Goal: Task Accomplishment & Management: Use online tool/utility

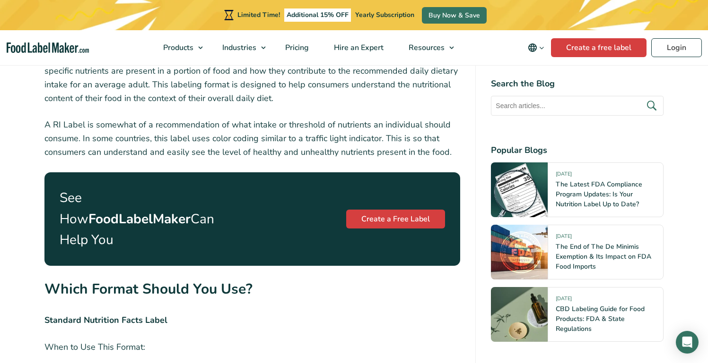
scroll to position [2030, 0]
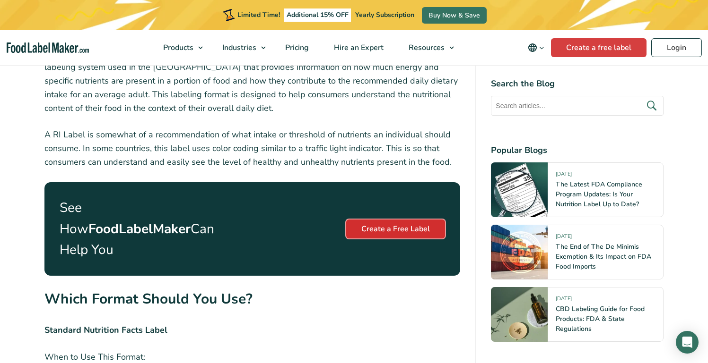
click at [410, 220] on link "Create a Free Label" at bounding box center [395, 229] width 99 height 19
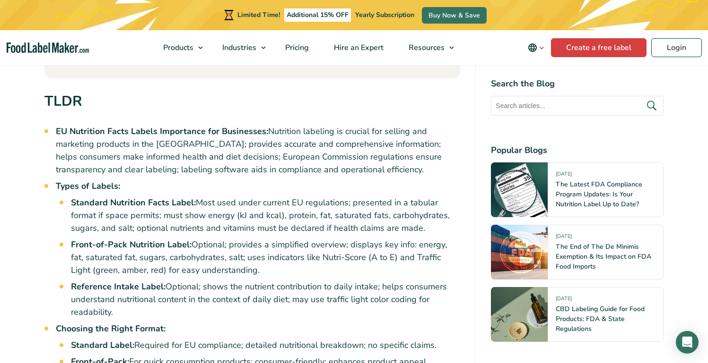
scroll to position [559, 0]
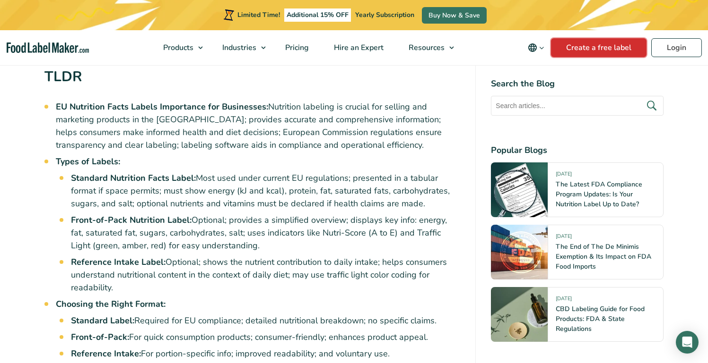
click at [600, 45] on link "Create a free label" at bounding box center [598, 47] width 95 height 19
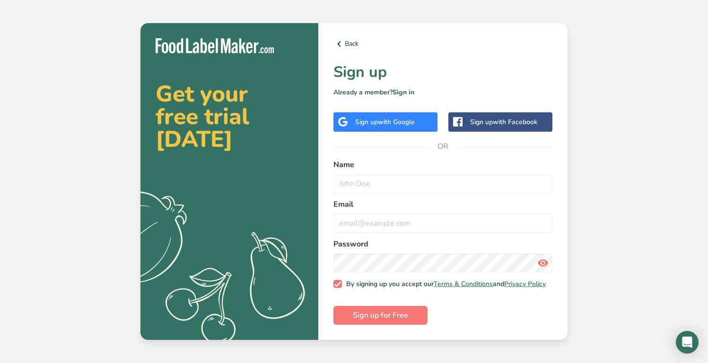
click at [392, 119] on span "with Google" at bounding box center [396, 122] width 37 height 9
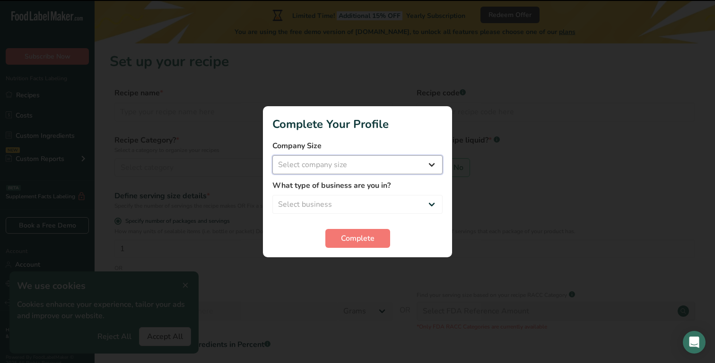
click at [388, 167] on select "Select company size Fewer than 10 Employees 10 to 50 Employees 51 to 500 Employ…" at bounding box center [357, 165] width 170 height 19
select select "1"
click at [272, 156] on select "Select company size Fewer than 10 Employees 10 to 50 Employees 51 to 500 Employ…" at bounding box center [357, 165] width 170 height 19
click at [352, 205] on select "Select business Packaged Food Manufacturer Restaurant & Cafe Bakery Meal Plans …" at bounding box center [357, 204] width 170 height 19
select select "8"
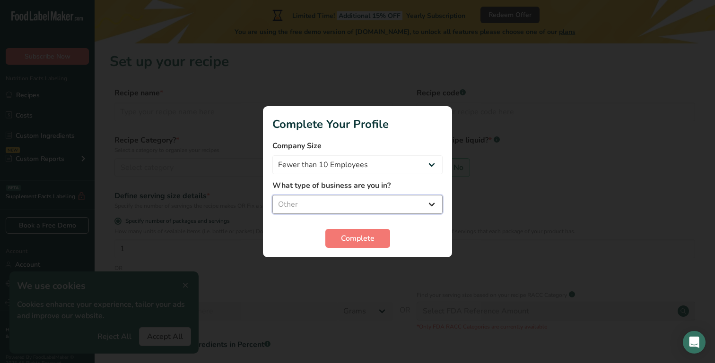
click at [272, 195] on select "Select business Packaged Food Manufacturer Restaurant & Cafe Bakery Meal Plans …" at bounding box center [357, 204] width 170 height 19
click at [356, 245] on button "Complete" at bounding box center [357, 238] width 65 height 19
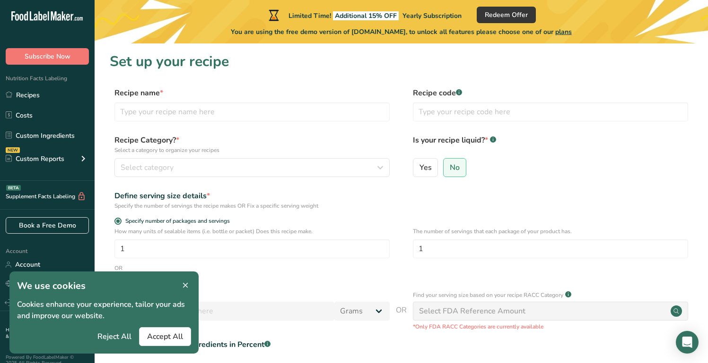
click at [182, 281] on icon at bounding box center [185, 285] width 9 height 13
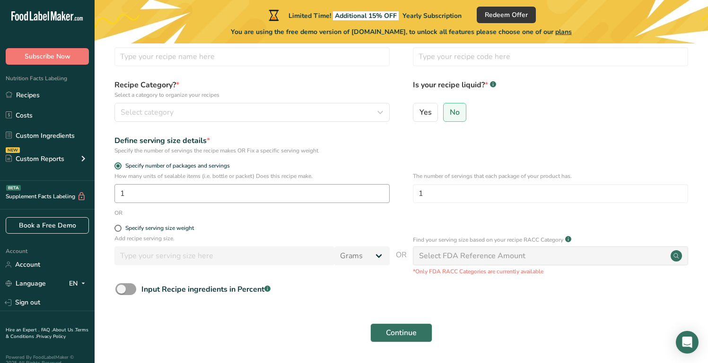
scroll to position [58, 0]
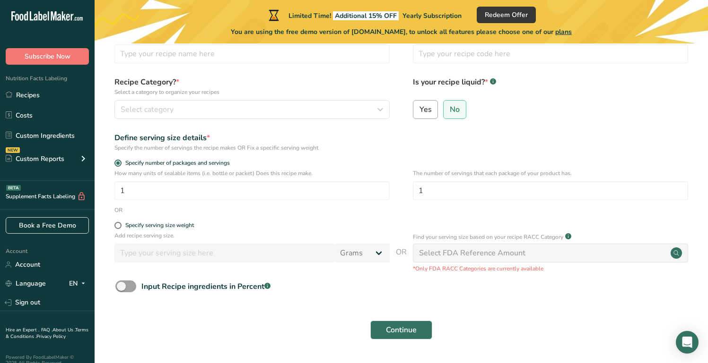
click at [424, 112] on span "Yes" at bounding box center [425, 109] width 12 height 9
click at [419, 112] on input "Yes" at bounding box center [416, 109] width 6 height 6
radio input "true"
radio input "false"
select select "22"
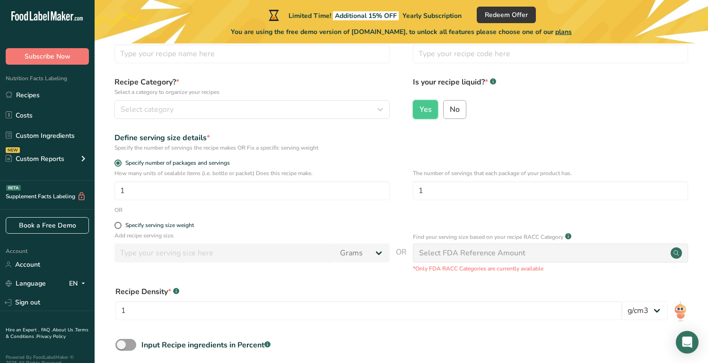
click at [444, 108] on input "No" at bounding box center [446, 109] width 6 height 6
radio input "true"
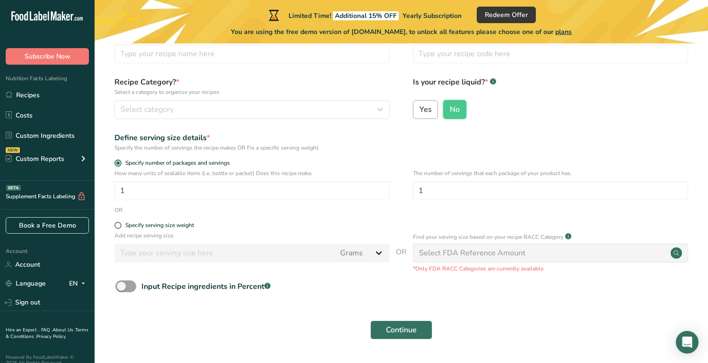
click at [427, 109] on span "Yes" at bounding box center [425, 109] width 12 height 9
click at [419, 109] on input "Yes" at bounding box center [416, 109] width 6 height 6
radio input "true"
radio input "false"
select select "22"
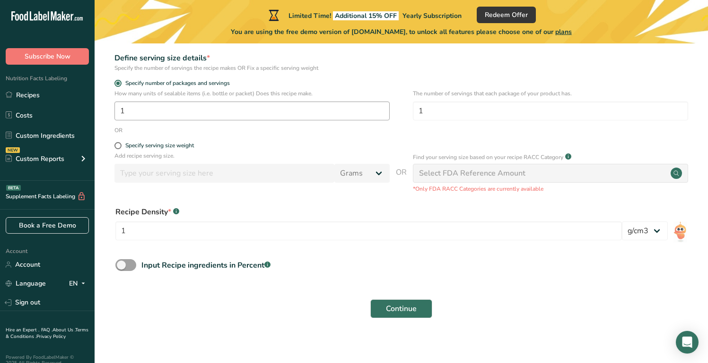
scroll to position [140, 0]
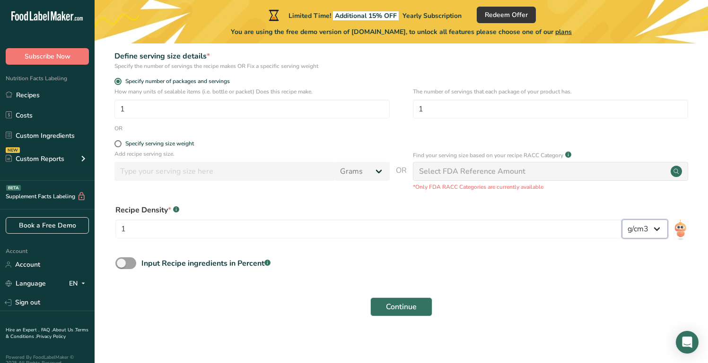
click at [639, 232] on select "lb/ft3 g/cm3" at bounding box center [645, 229] width 46 height 19
click at [622, 220] on select "lb/ft3 g/cm3" at bounding box center [645, 229] width 46 height 19
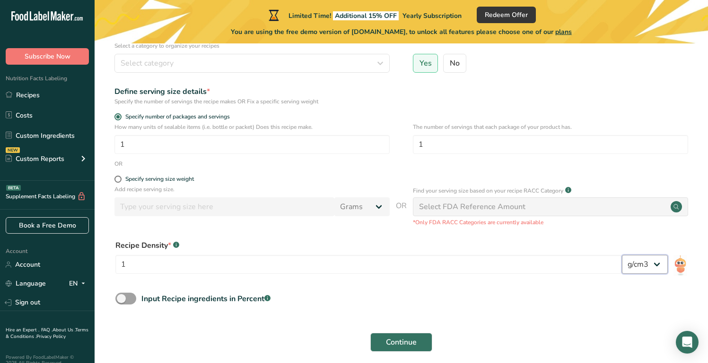
scroll to position [144, 0]
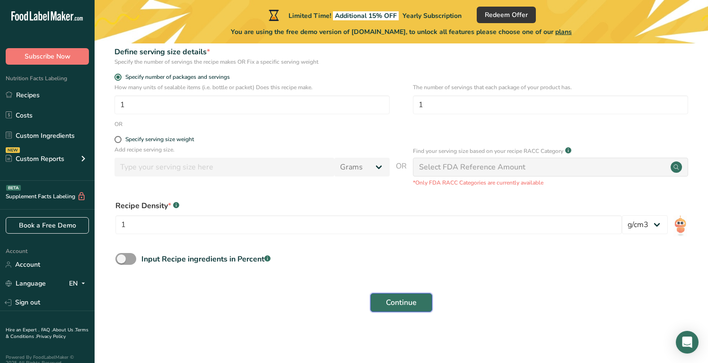
click at [399, 304] on span "Continue" at bounding box center [401, 302] width 31 height 11
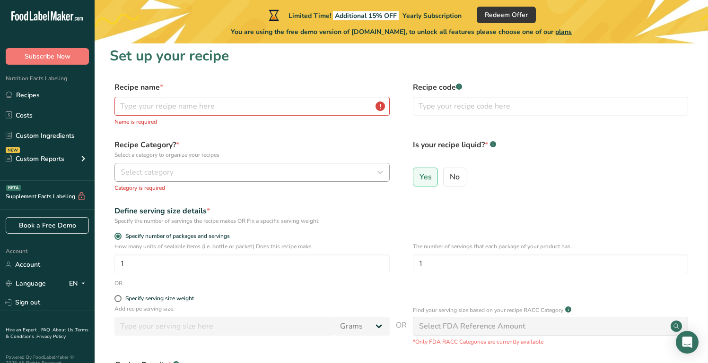
scroll to position [0, 0]
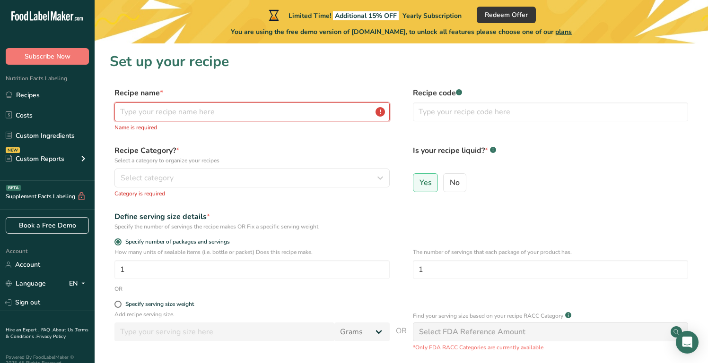
click at [251, 113] on input "text" at bounding box center [251, 112] width 275 height 19
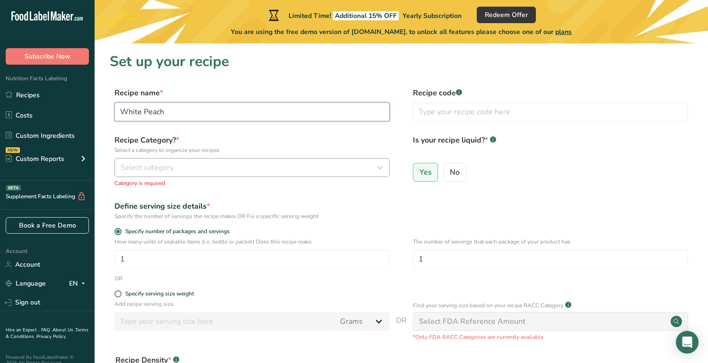
type input "White Peach"
click at [227, 168] on div "Select category" at bounding box center [249, 167] width 257 height 11
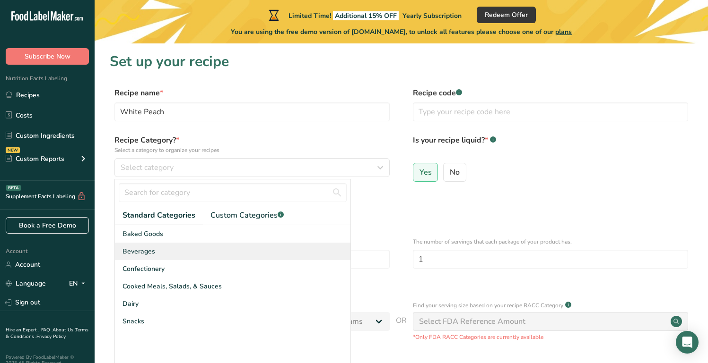
click at [197, 248] on div "Beverages" at bounding box center [232, 251] width 235 height 17
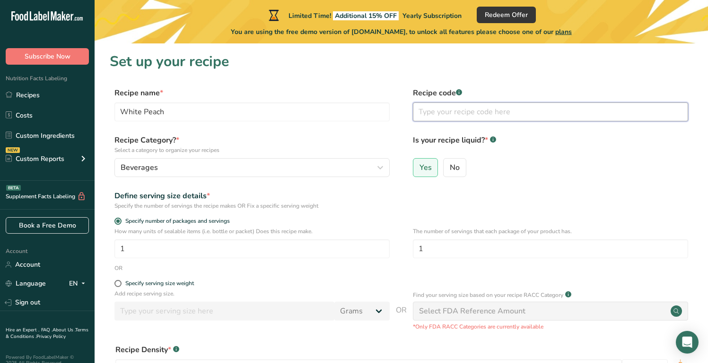
click at [431, 117] on input "text" at bounding box center [550, 112] width 275 height 19
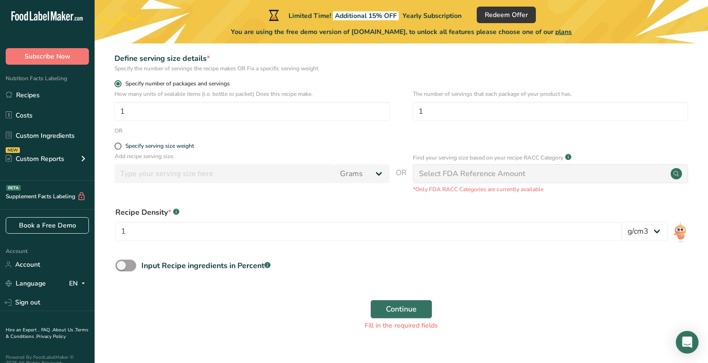
scroll to position [156, 0]
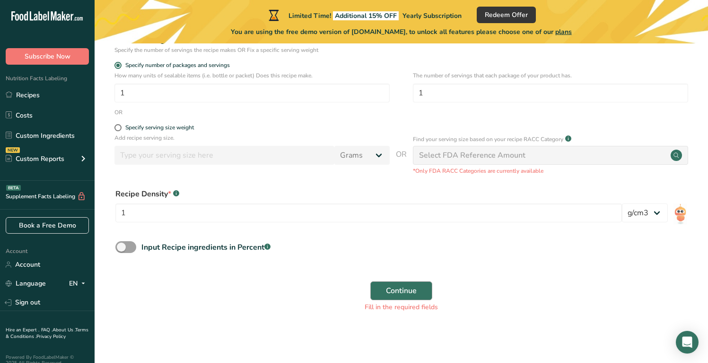
type input "1"
click at [384, 285] on button "Continue" at bounding box center [401, 291] width 62 height 19
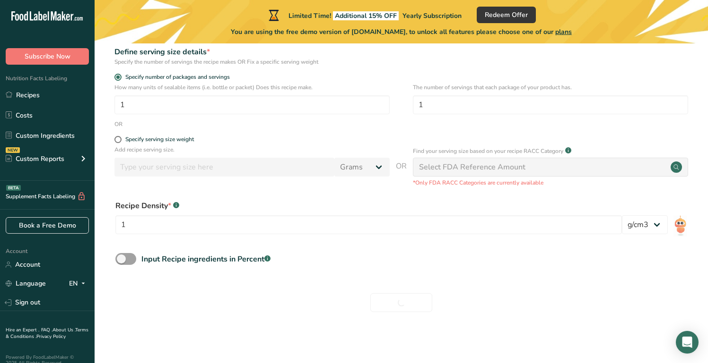
scroll to position [144, 0]
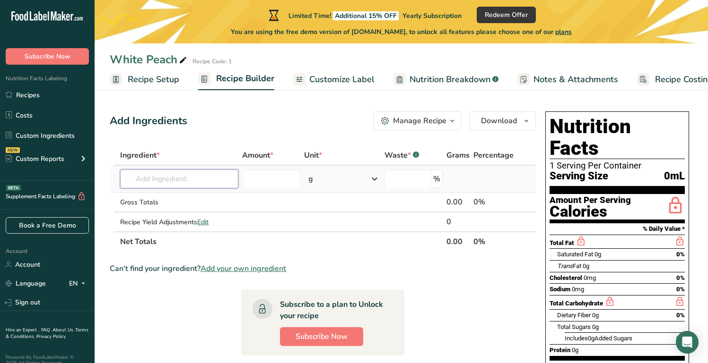
click at [157, 182] on input "text" at bounding box center [179, 179] width 118 height 19
type input "s"
click at [345, 78] on span "Customize Label" at bounding box center [341, 79] width 65 height 13
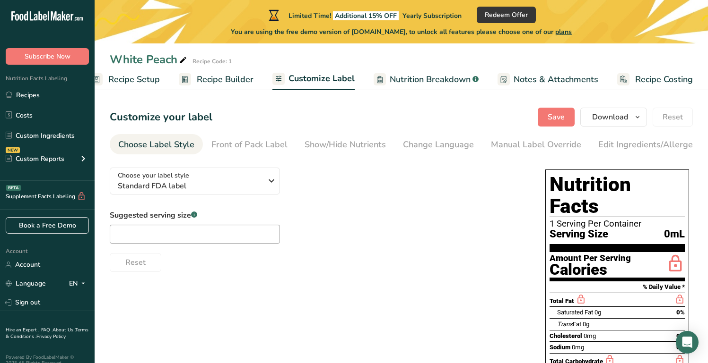
click at [241, 82] on span "Recipe Builder" at bounding box center [225, 79] width 57 height 13
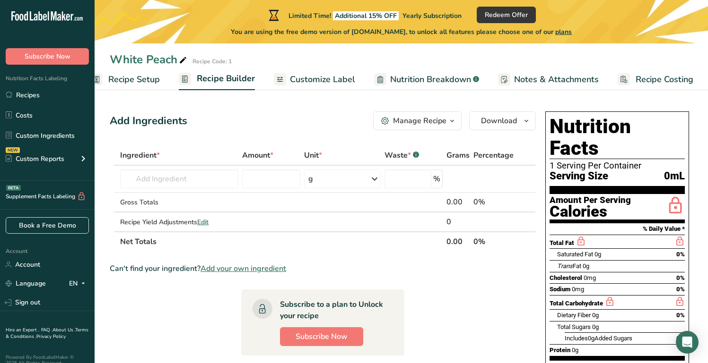
click at [141, 79] on span "Recipe Setup" at bounding box center [134, 79] width 52 height 13
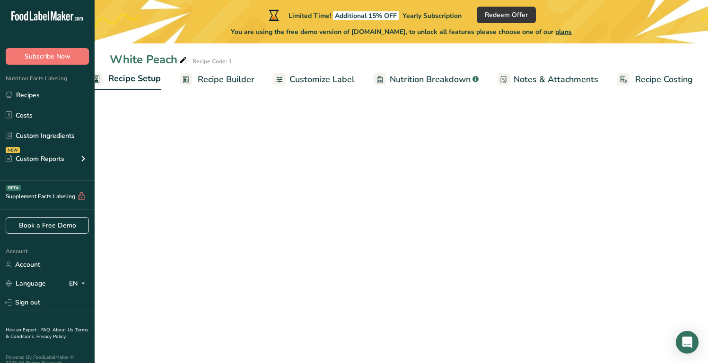
scroll to position [0, 3]
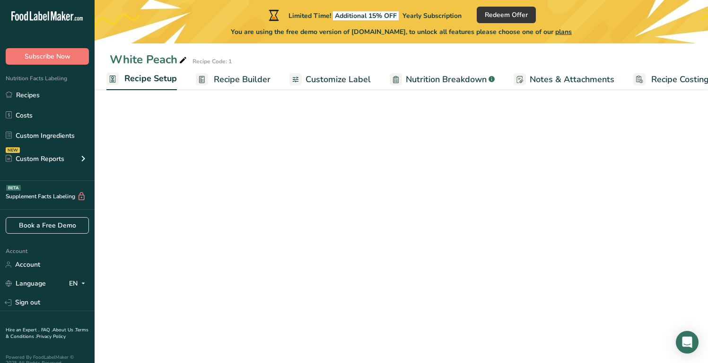
select select "22"
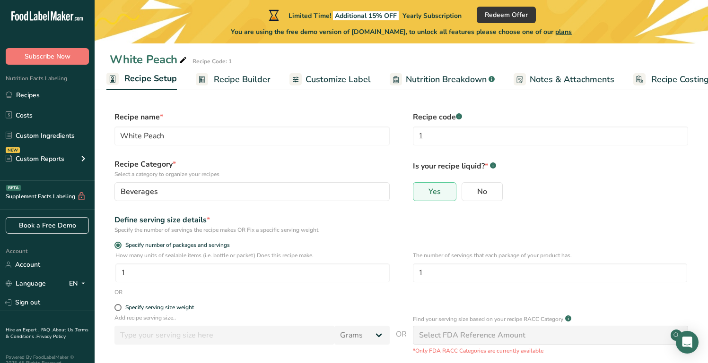
click at [228, 81] on span "Recipe Builder" at bounding box center [242, 79] width 57 height 13
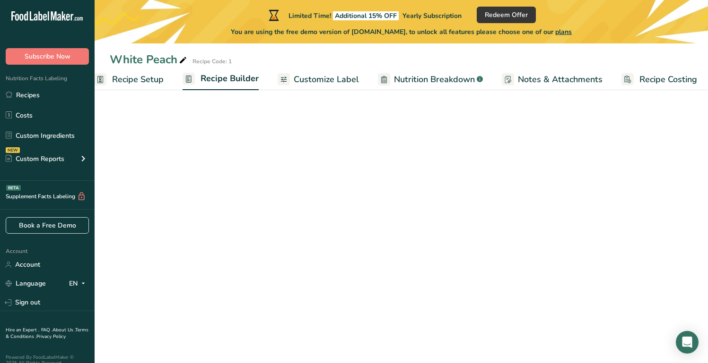
scroll to position [0, 19]
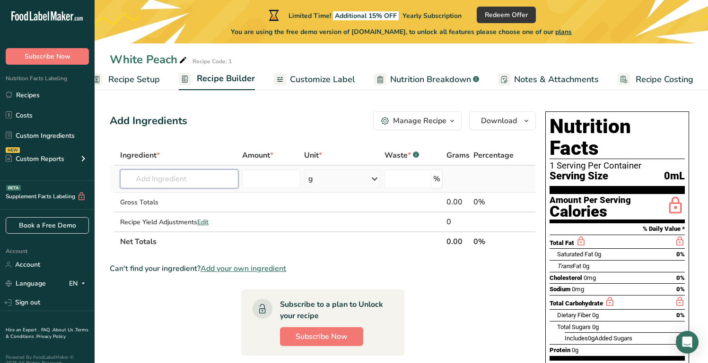
click at [161, 179] on input "text" at bounding box center [179, 179] width 118 height 19
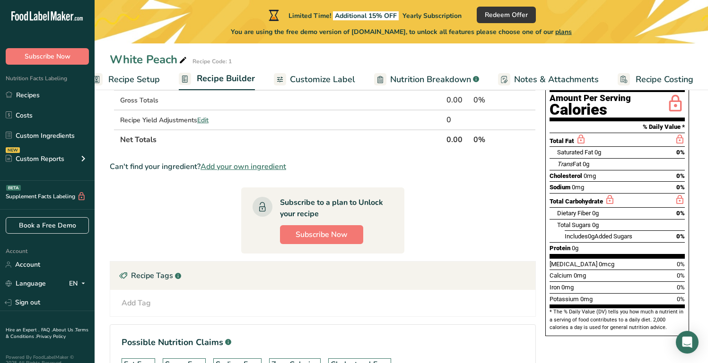
scroll to position [0, 0]
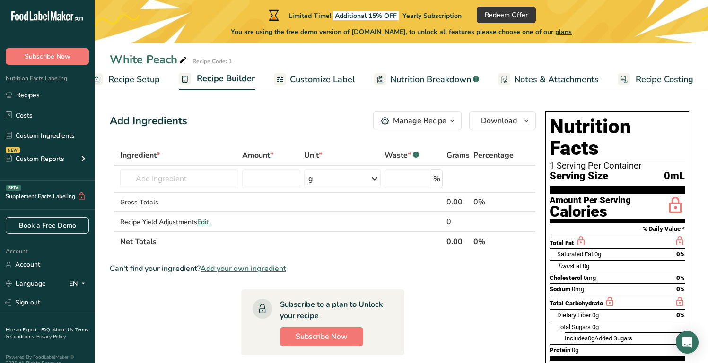
click at [437, 119] on div "Manage Recipe" at bounding box center [419, 120] width 53 height 11
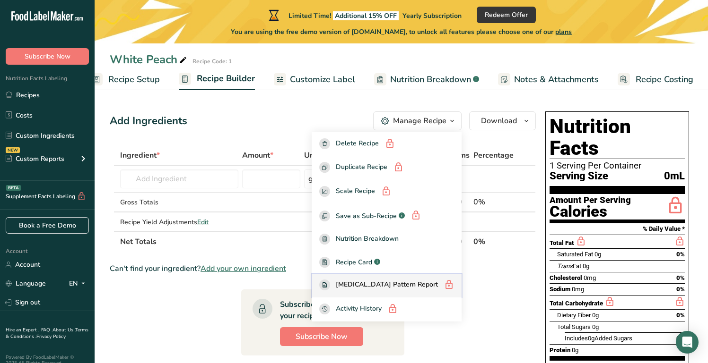
click at [366, 286] on span "Amino Acids Pattern Report" at bounding box center [387, 286] width 102 height 12
click at [289, 247] on th "Net Totals" at bounding box center [281, 242] width 326 height 20
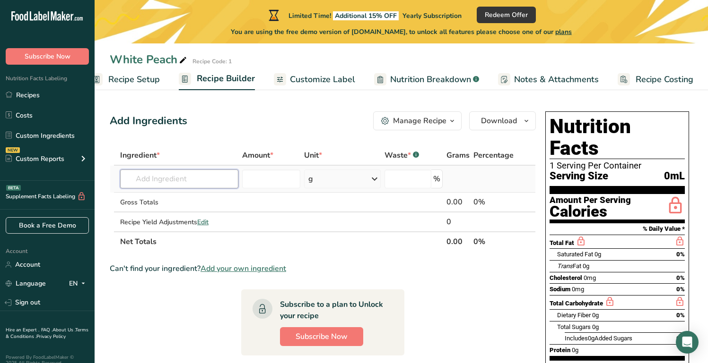
click at [169, 180] on input "text" at bounding box center [179, 179] width 118 height 19
paste input "Water, Whey Protein Isolate, Lemon Juice (4.1% from concentrate), Glycerine, Na…"
type input "Water, Whey Protein Isolate, Lemon Juice (4.1% from concentrate), Glycerine, Na…"
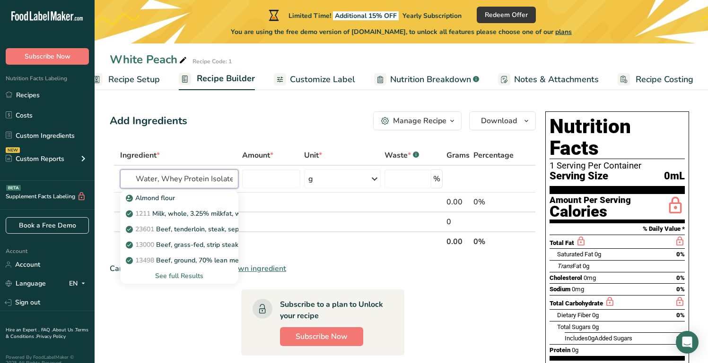
scroll to position [0, 784]
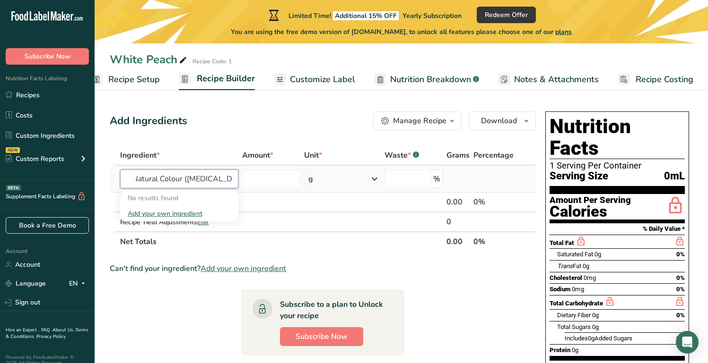
drag, startPoint x: 206, startPoint y: 182, endPoint x: 192, endPoint y: 178, distance: 14.2
click at [192, 178] on input "Water, Whey Protein Isolate, Lemon Juice (4.1% from concentrate), Glycerine, Na…" at bounding box center [179, 179] width 118 height 19
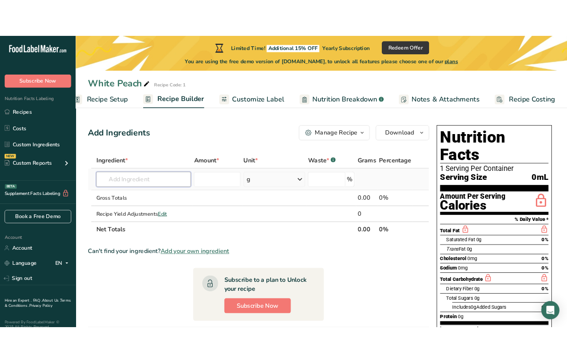
scroll to position [0, 0]
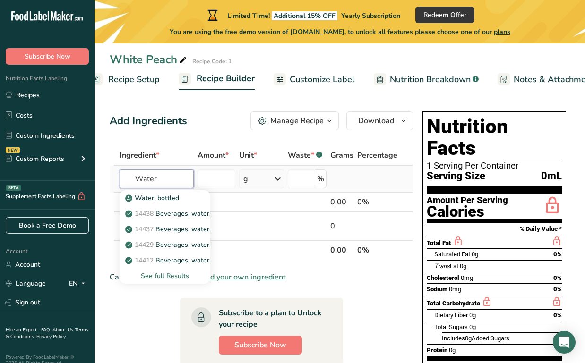
type input "Water"
click at [164, 276] on div "See full Results" at bounding box center [165, 276] width 76 height 10
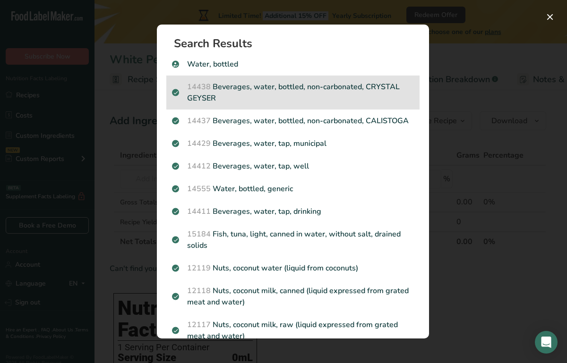
click at [242, 97] on p "14438 Beverages, water, bottled, non-carbonated, CRYSTAL GEYSER" at bounding box center [293, 92] width 242 height 23
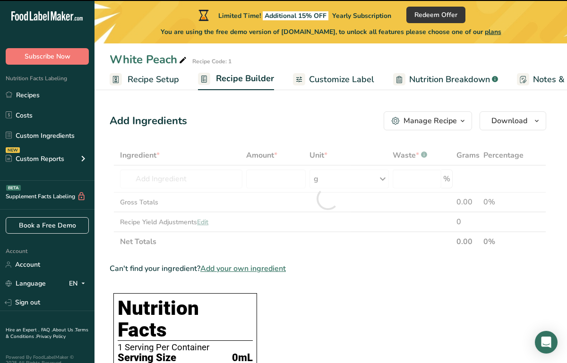
type input "0"
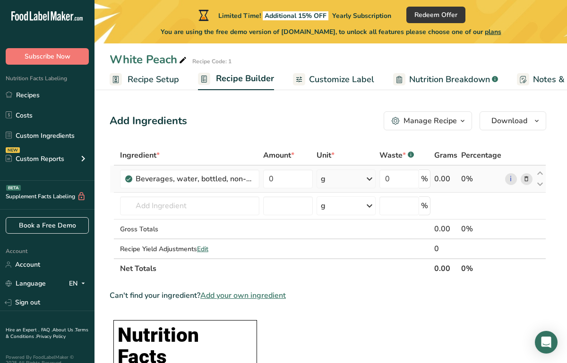
click at [442, 178] on div "0.00" at bounding box center [445, 178] width 23 height 11
click at [282, 180] on input "0" at bounding box center [288, 179] width 50 height 19
type input "953"
click at [301, 125] on div "Add Ingredients Manage Recipe Delete Recipe Duplicate Recipe Scale Recipe Save …" at bounding box center [328, 121] width 437 height 19
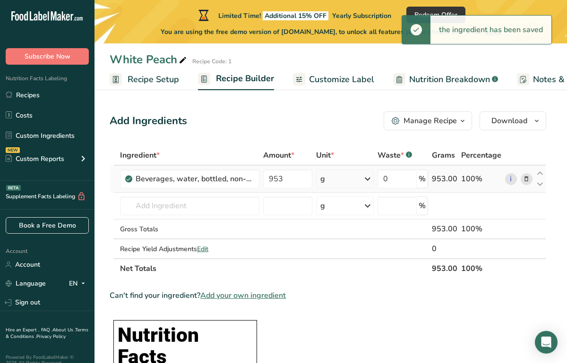
click at [338, 176] on div "g" at bounding box center [345, 179] width 58 height 19
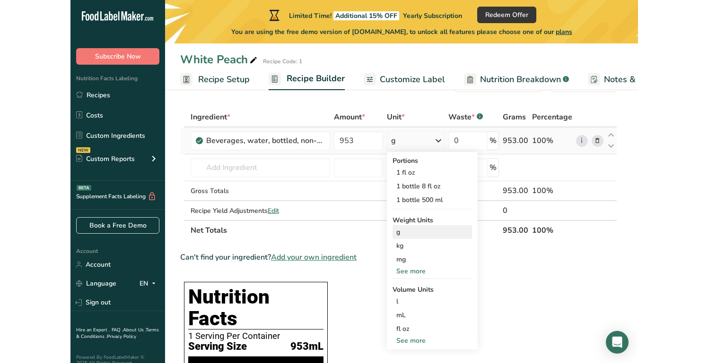
scroll to position [43, 0]
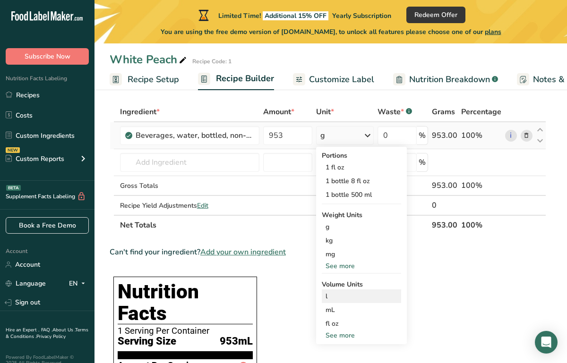
click at [338, 295] on div "l" at bounding box center [362, 297] width 72 height 10
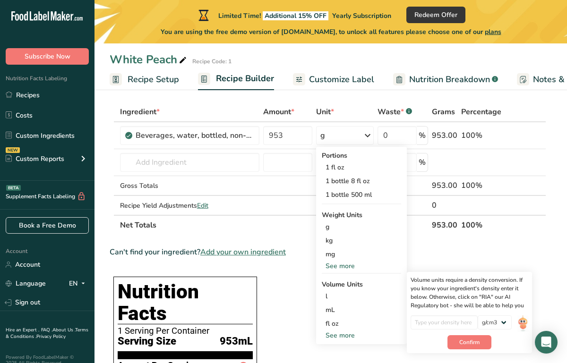
click at [440, 253] on div "Can't find your ingredient? Add your own ingredient" at bounding box center [328, 252] width 437 height 11
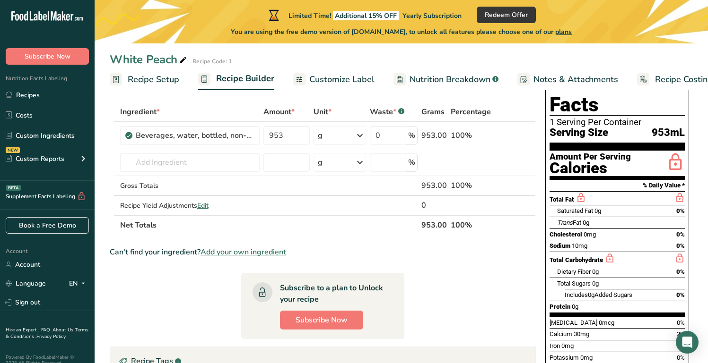
scroll to position [0, 0]
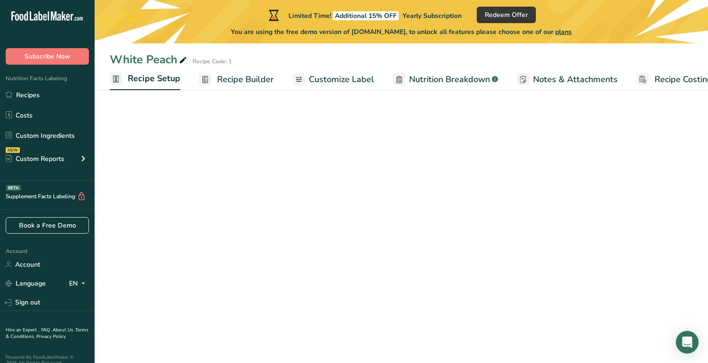
select select "22"
